Goal: Obtain resource: Obtain resource

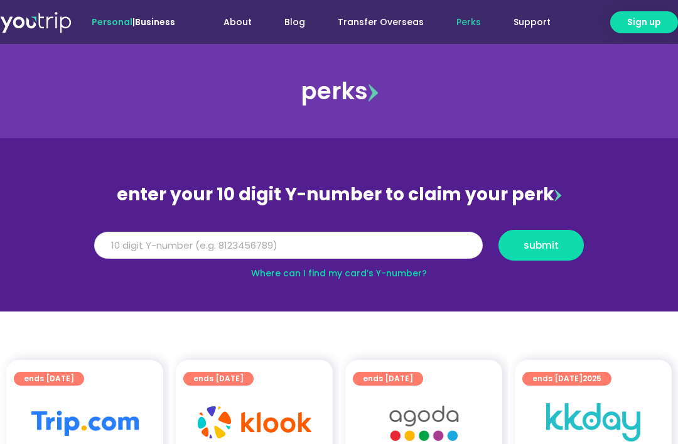
click at [215, 247] on input "Y Number" at bounding box center [288, 246] width 389 height 28
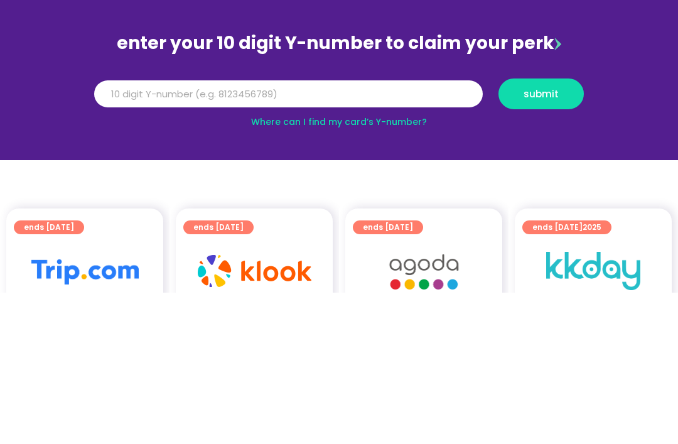
click at [544, 241] on span "submit" at bounding box center [541, 245] width 35 height 9
click at [114, 232] on input "Y Number" at bounding box center [288, 246] width 389 height 28
click at [107, 232] on input "Y Number" at bounding box center [288, 246] width 389 height 28
click at [531, 241] on span "submit" at bounding box center [541, 245] width 35 height 9
type input "8130433143"
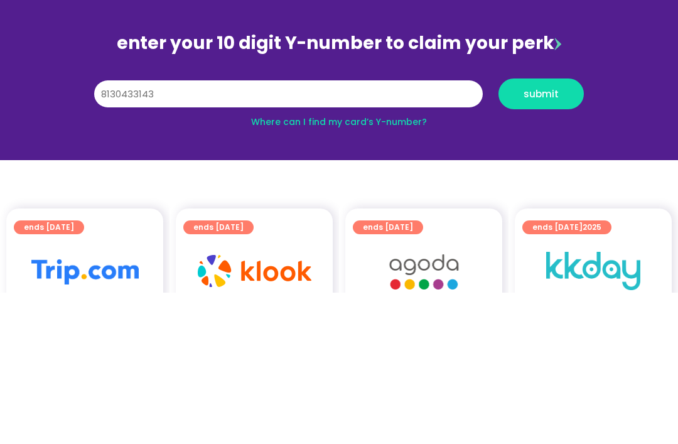
click at [541, 241] on span "submit" at bounding box center [541, 245] width 35 height 9
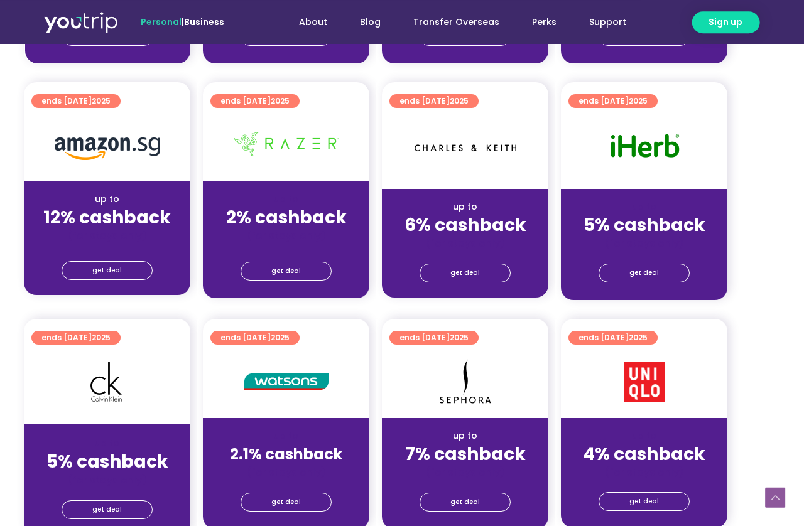
scroll to position [774, 26]
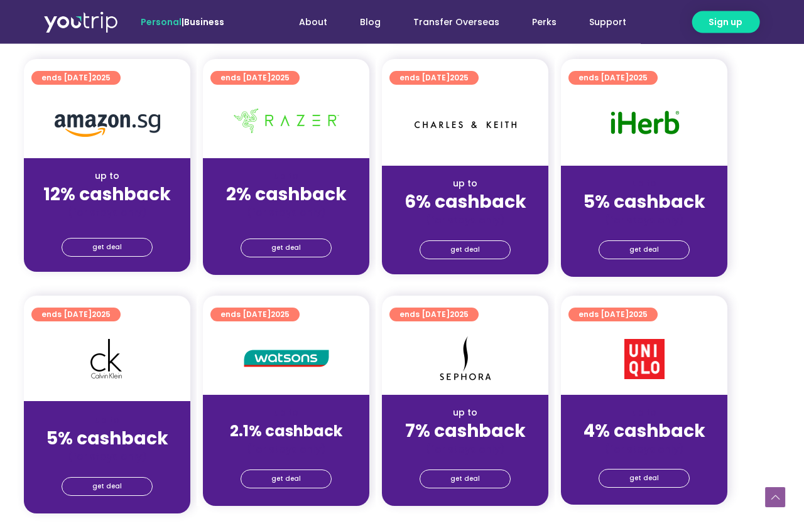
click at [300, 472] on span "get deal" at bounding box center [286, 479] width 30 height 18
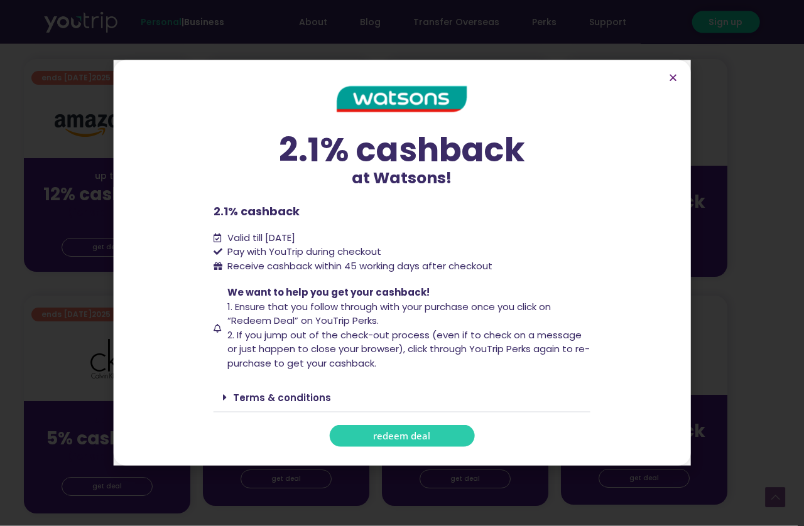
scroll to position [774, 27]
click at [418, 447] on link "redeem deal" at bounding box center [402, 436] width 145 height 22
